Goal: Browse casually: Explore the website without a specific task or goal

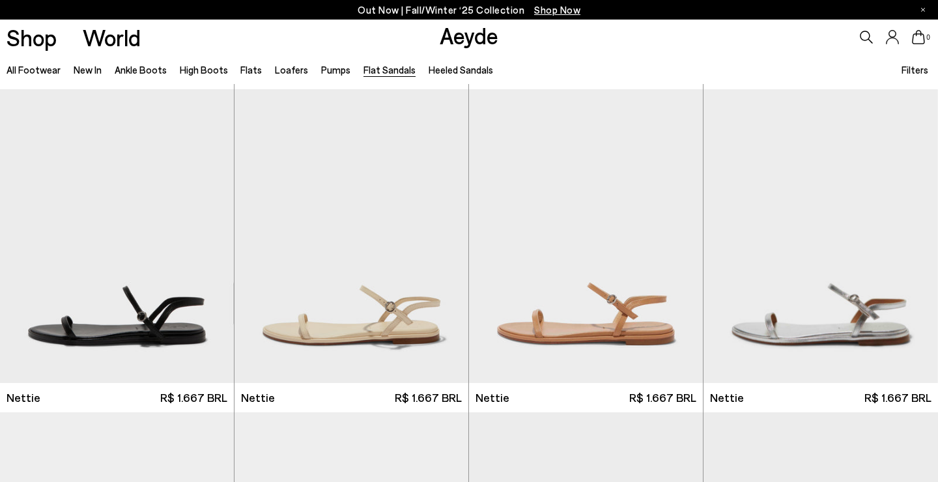
scroll to position [451, 0]
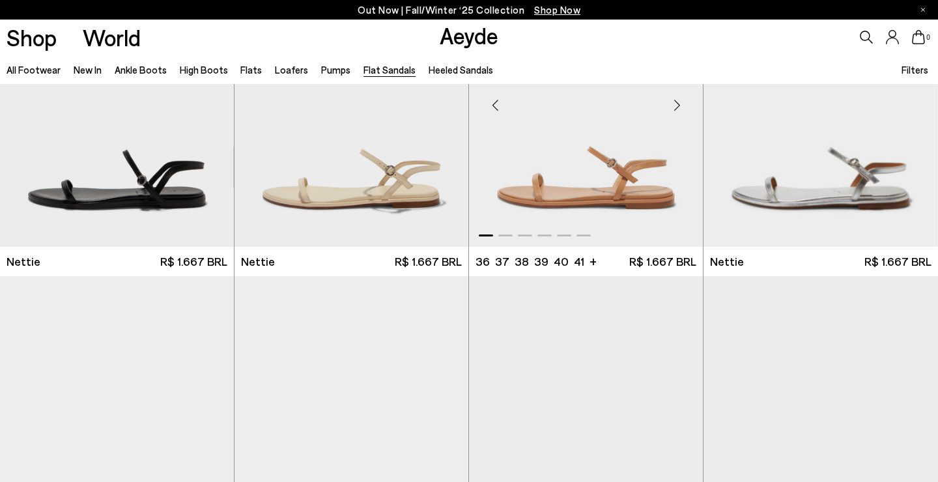
scroll to position [337, 0]
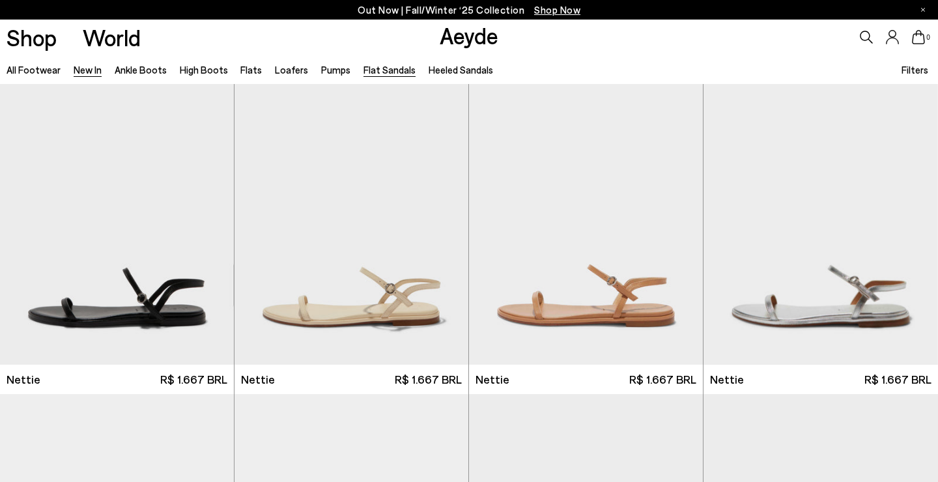
click at [74, 71] on link "New In" at bounding box center [88, 70] width 28 height 12
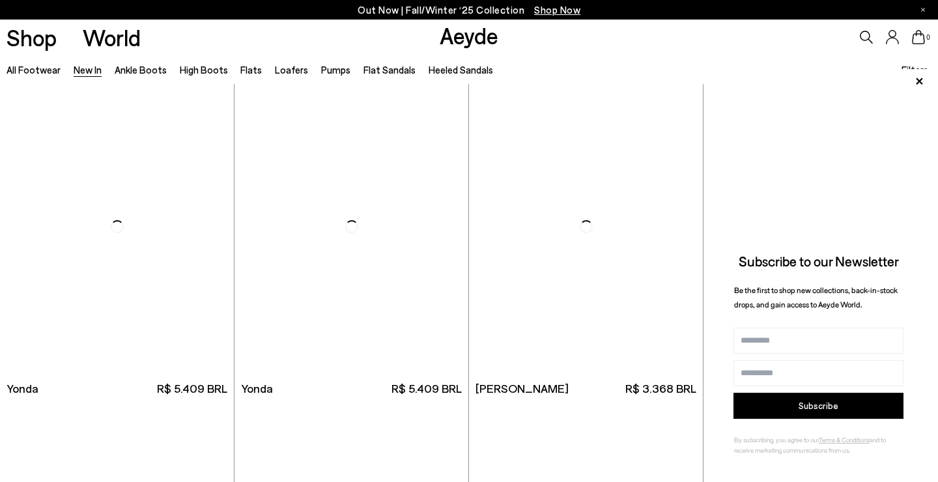
scroll to position [2150, 0]
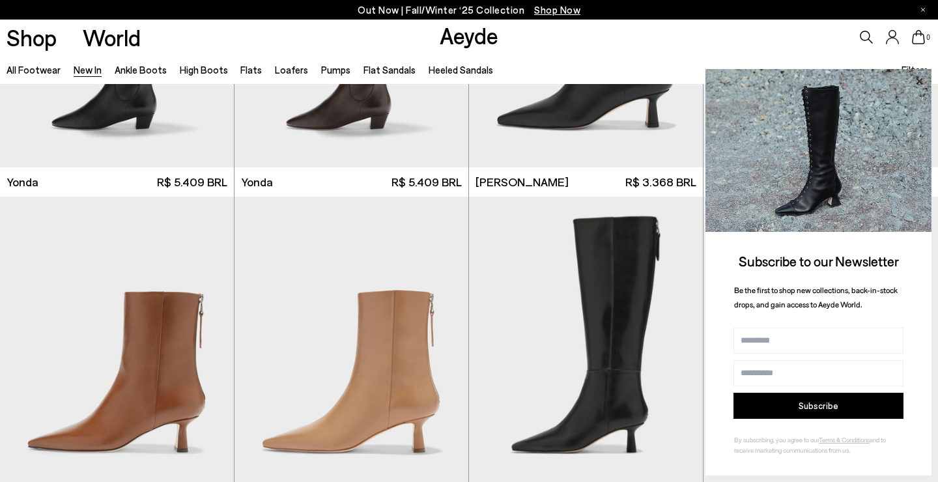
click at [920, 82] on icon at bounding box center [919, 80] width 7 height 7
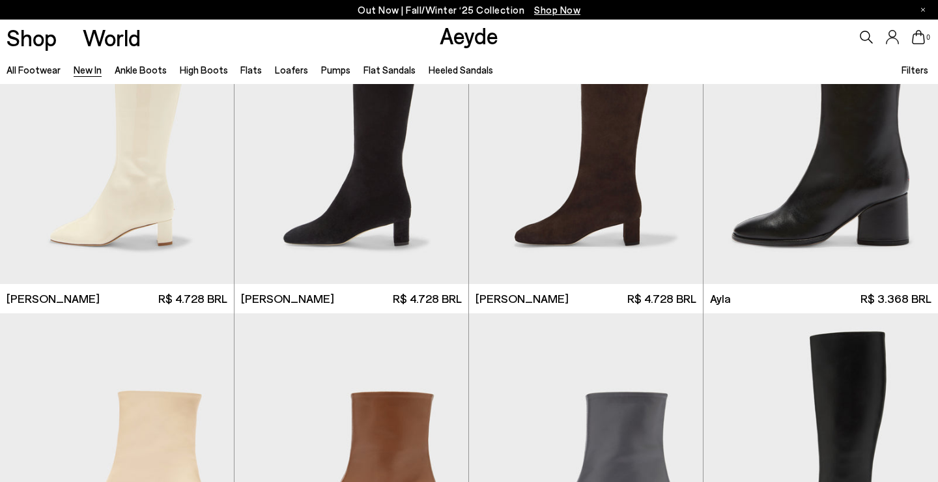
scroll to position [3400, 0]
